Goal: Task Accomplishment & Management: Use online tool/utility

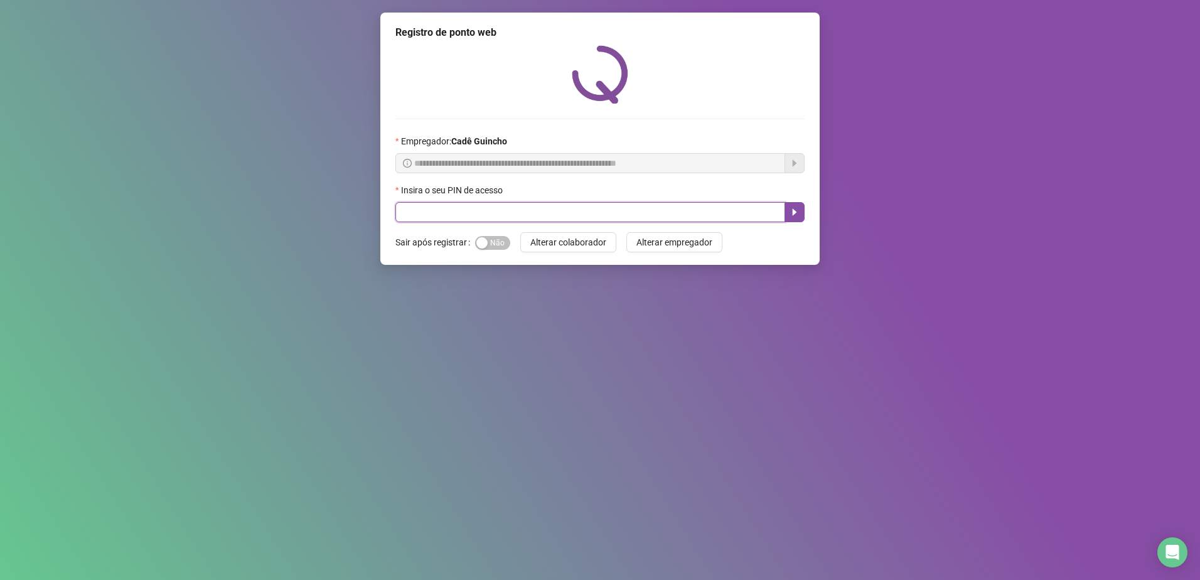
click at [446, 214] on input "text" at bounding box center [590, 212] width 390 height 20
type input "*****"
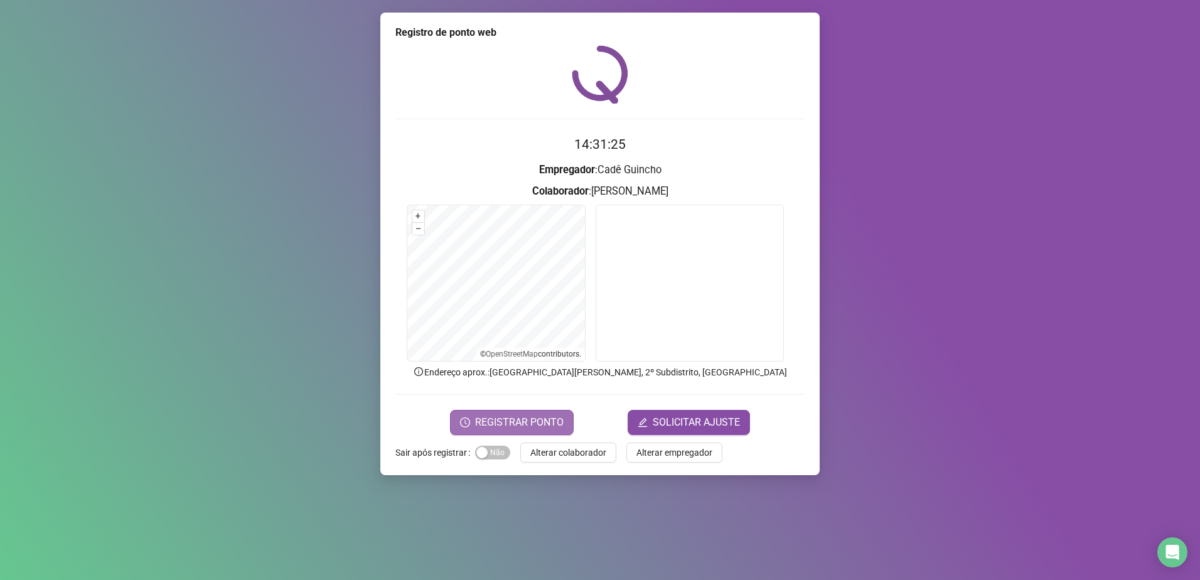
click at [533, 426] on span "REGISTRAR PONTO" at bounding box center [519, 422] width 88 height 15
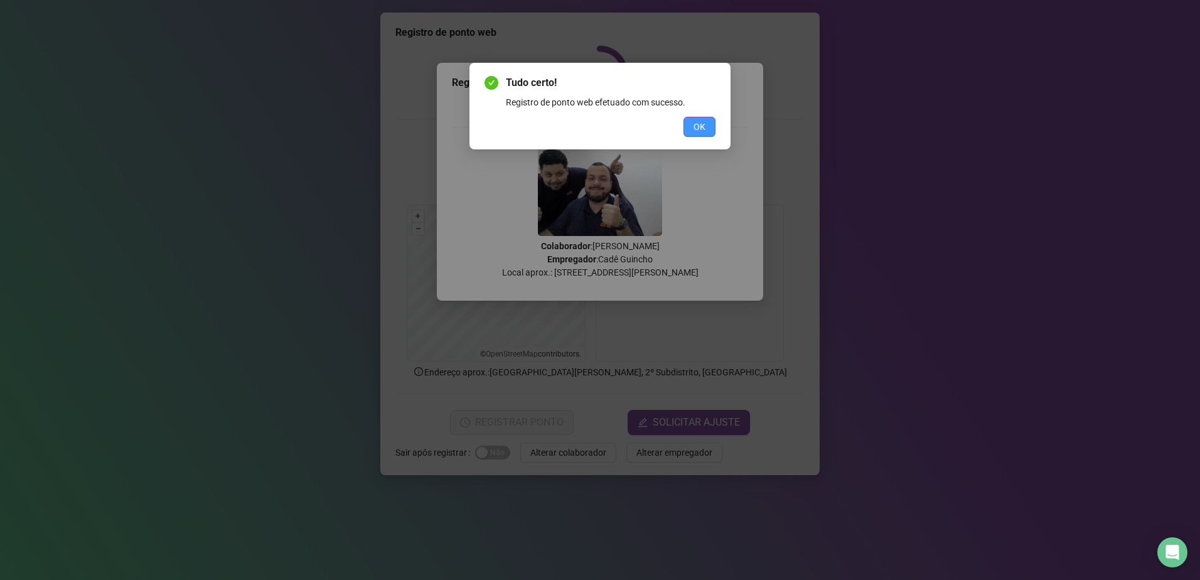
click at [709, 122] on button "OK" at bounding box center [699, 127] width 32 height 20
